Goal: Find specific page/section

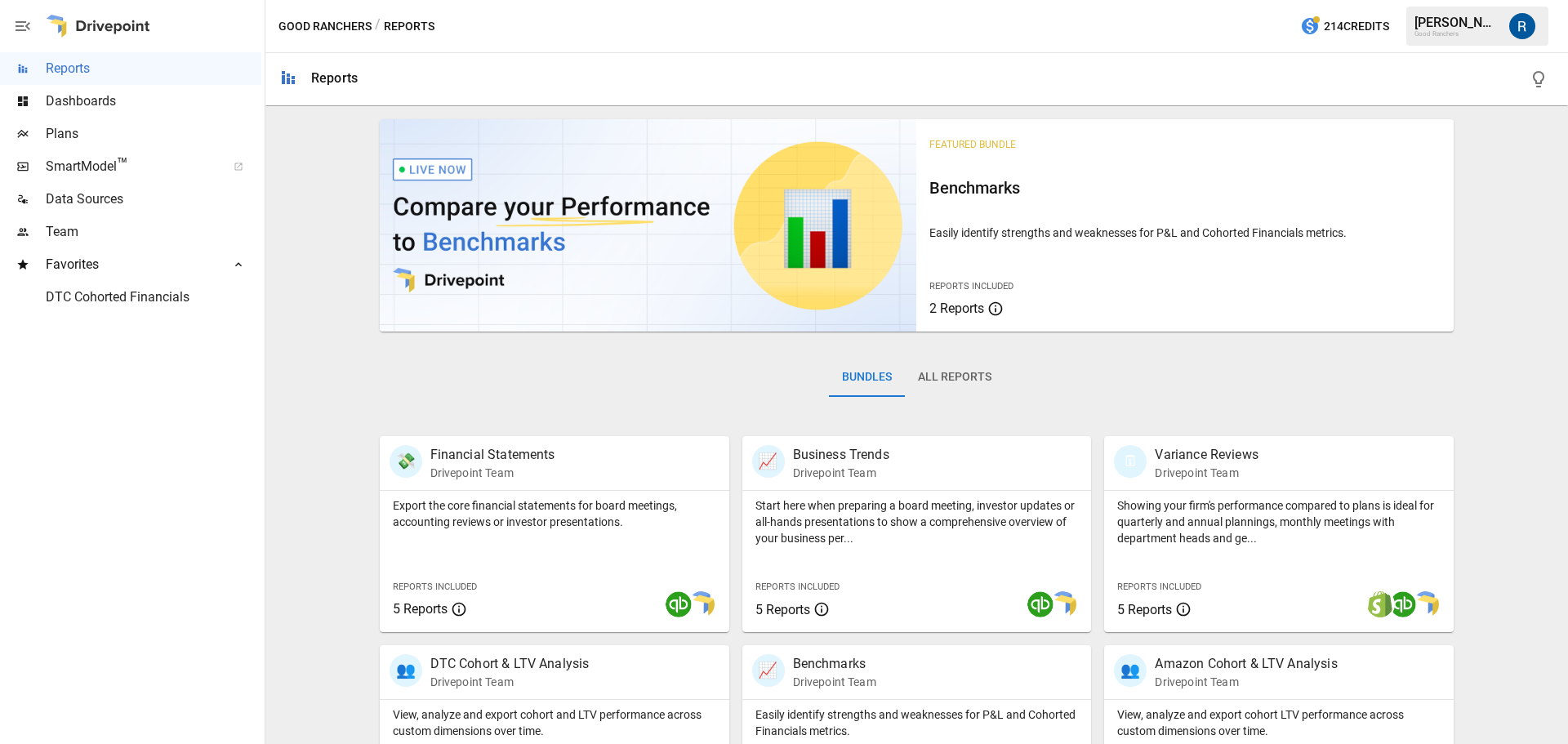
click at [117, 117] on div "Dashboards" at bounding box center [130, 101] width 261 height 32
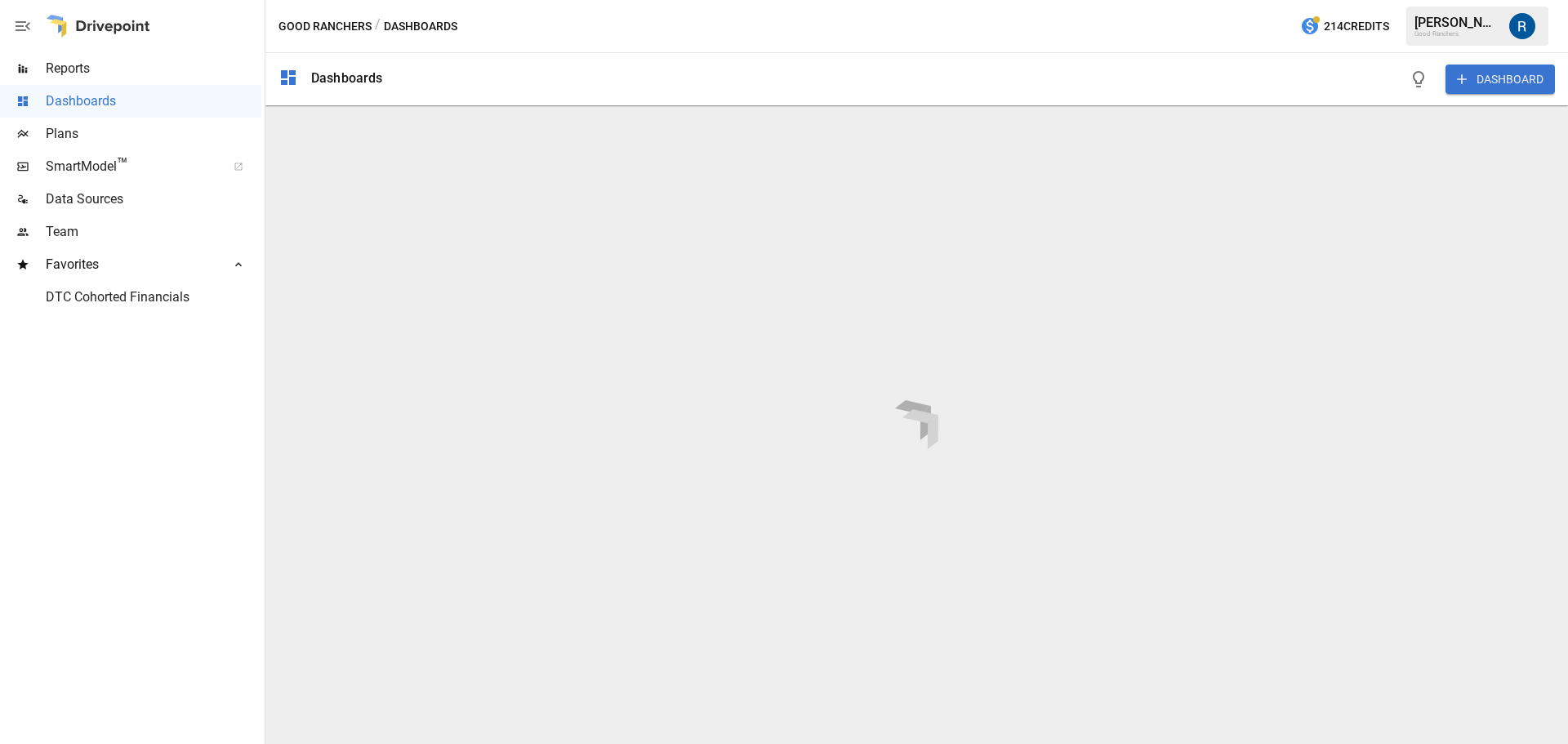
click at [114, 66] on span "Reports" at bounding box center [153, 68] width 215 height 20
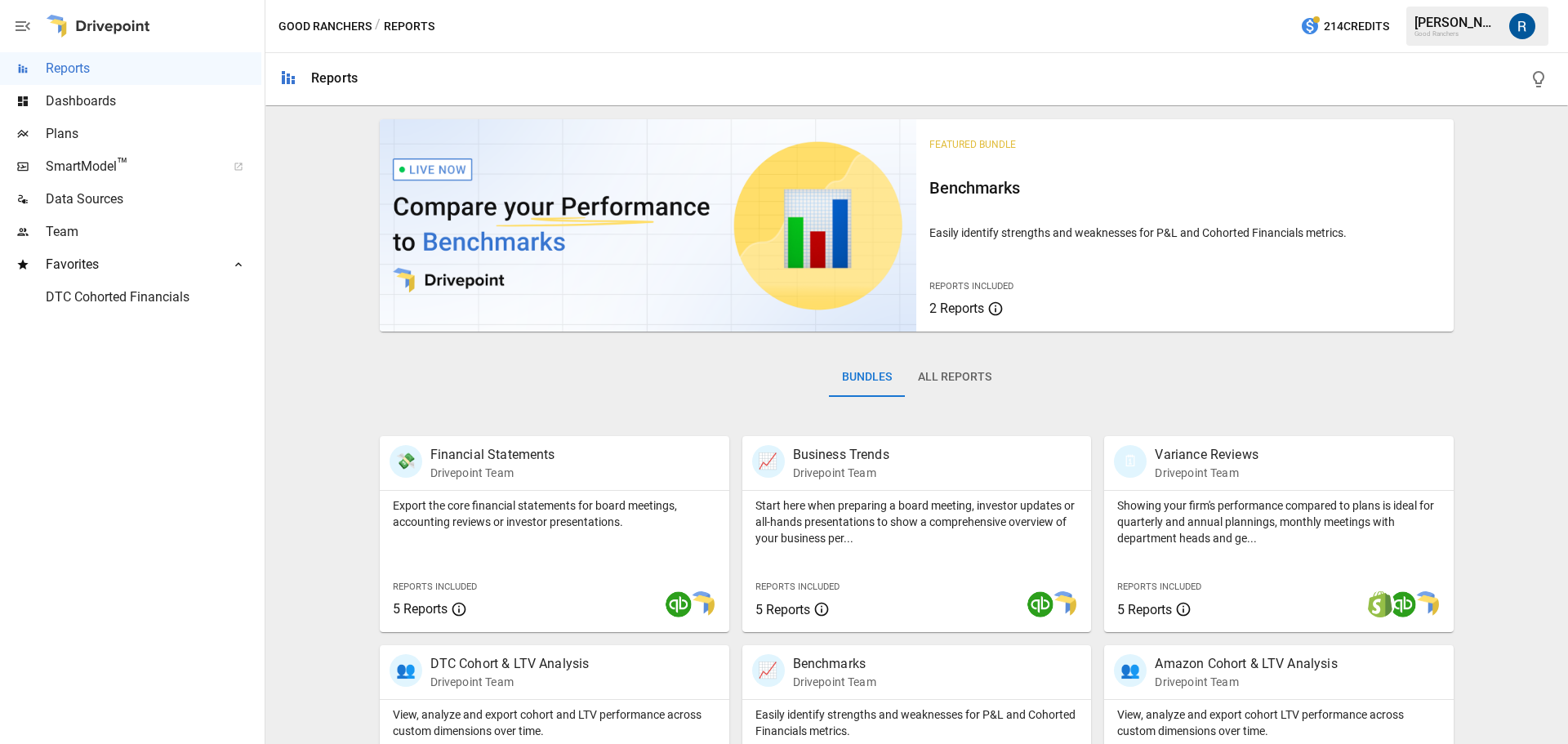
click at [948, 372] on button "All Reports" at bounding box center [954, 377] width 100 height 39
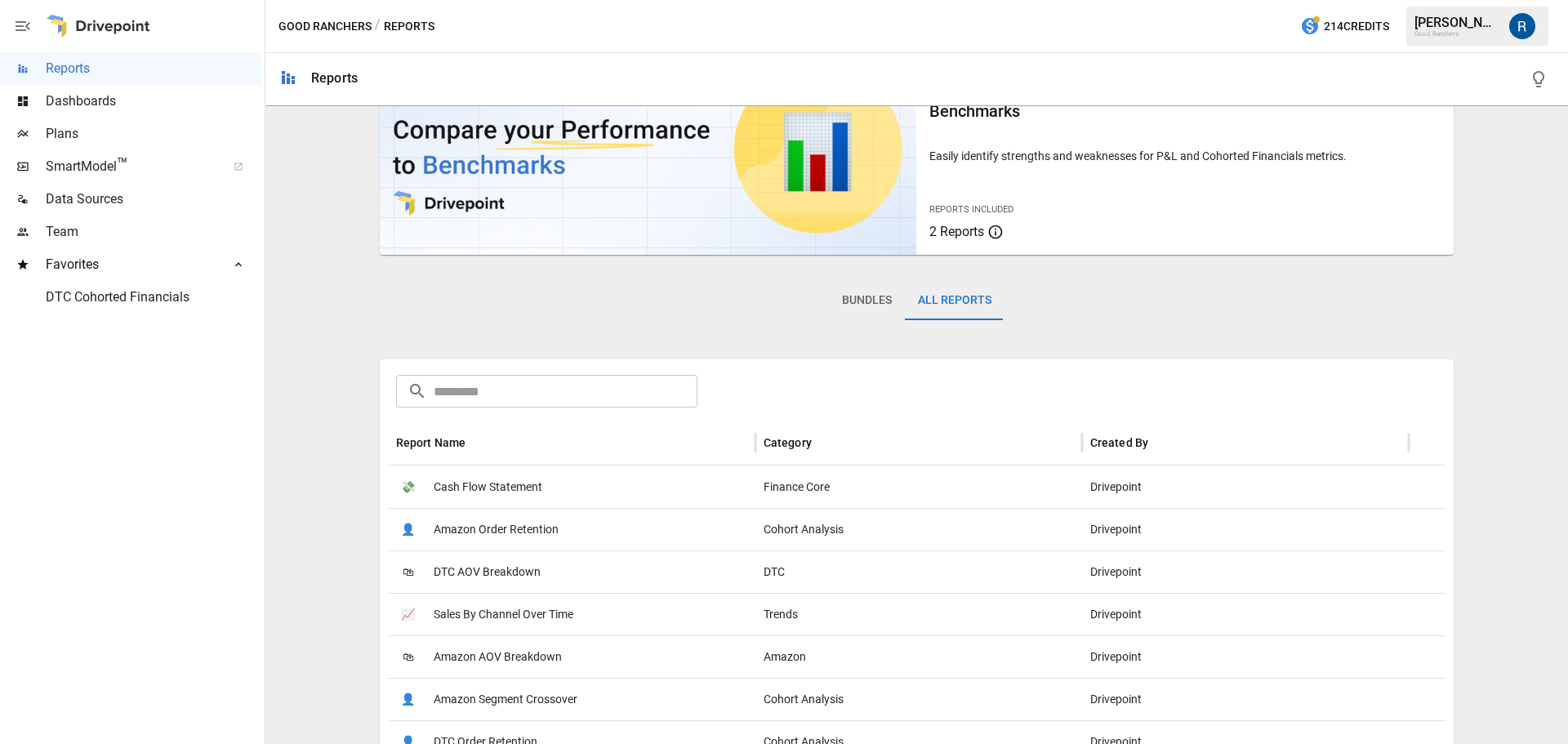
scroll to position [163, 0]
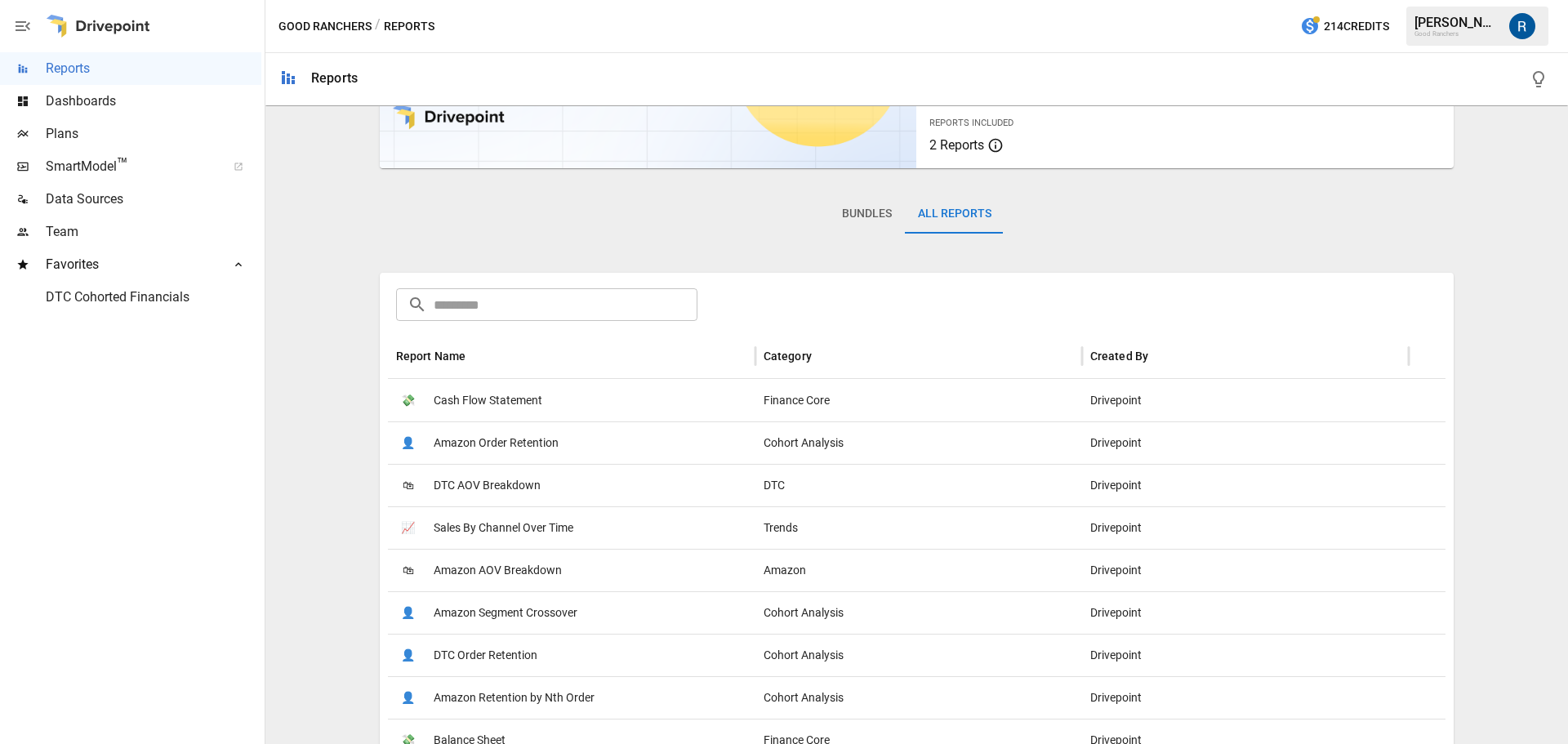
click at [610, 310] on input "text" at bounding box center [565, 305] width 265 height 32
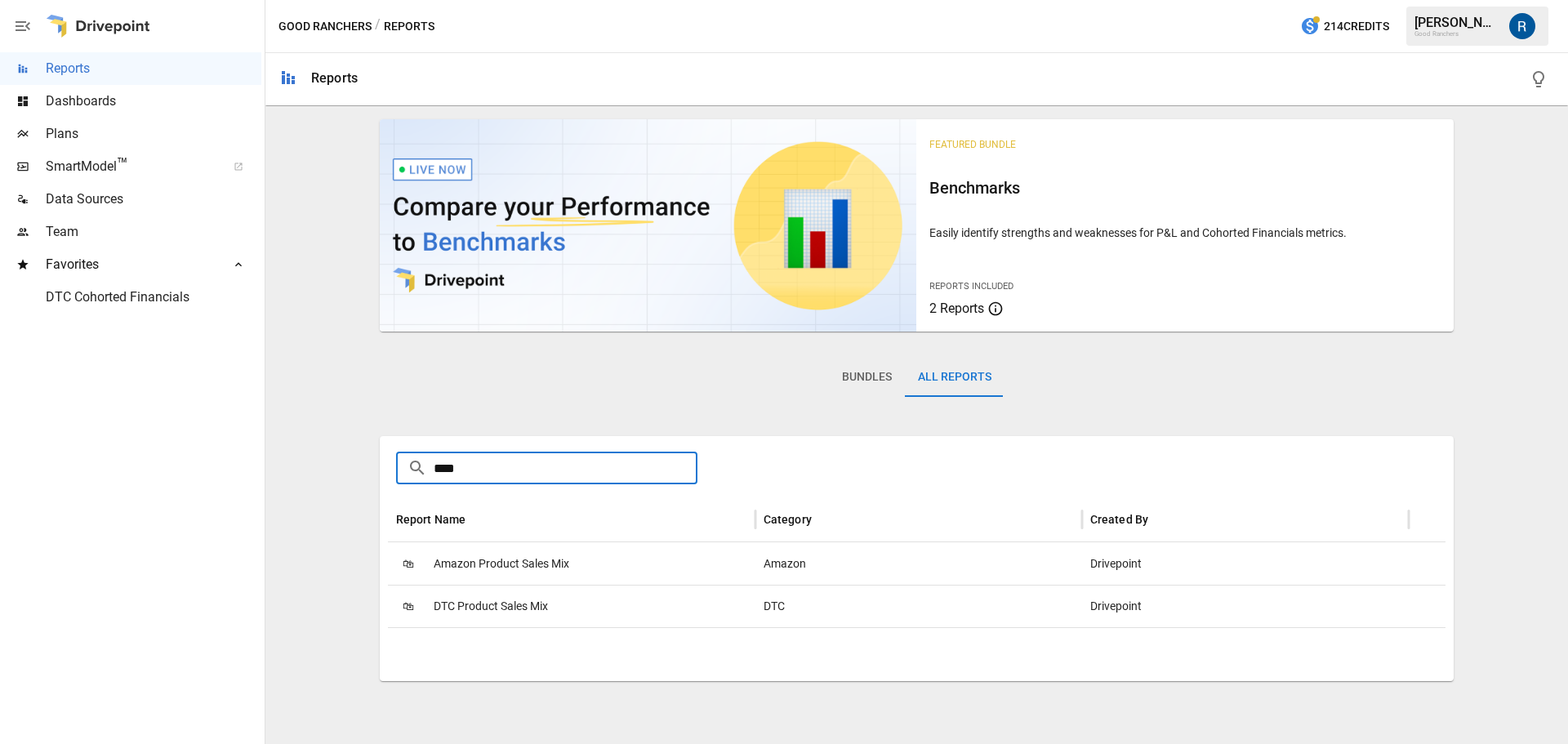
scroll to position [0, 0]
type input "******"
click at [502, 615] on span "DTC Product Sales Mix" at bounding box center [490, 606] width 114 height 42
